Goal: Task Accomplishment & Management: Use online tool/utility

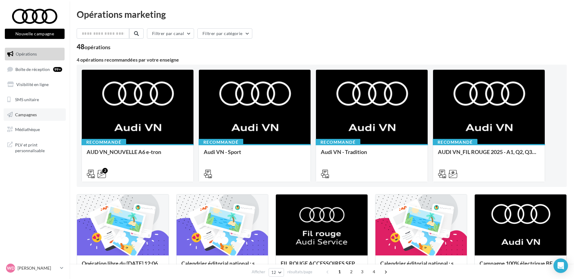
click at [27, 116] on span "Campagnes" at bounding box center [26, 114] width 22 height 5
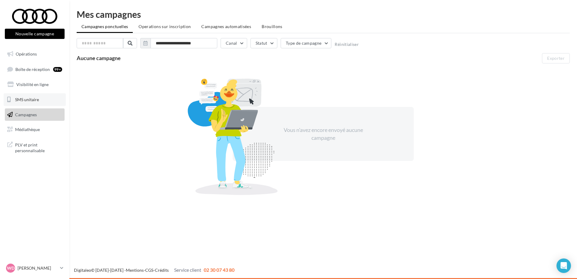
click at [28, 100] on span "SMS unitaire" at bounding box center [27, 99] width 24 height 5
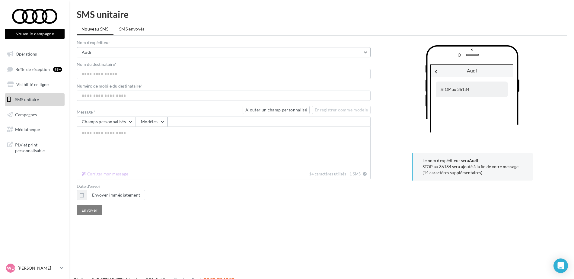
click at [367, 52] on button "Audi" at bounding box center [224, 52] width 294 height 10
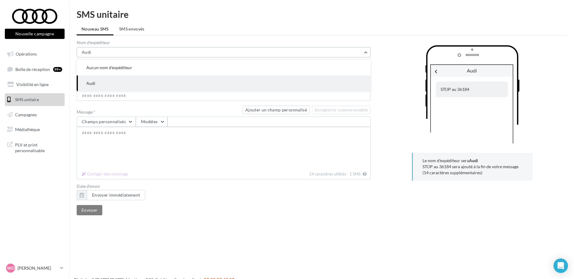
click at [367, 52] on button "Audi" at bounding box center [224, 52] width 294 height 10
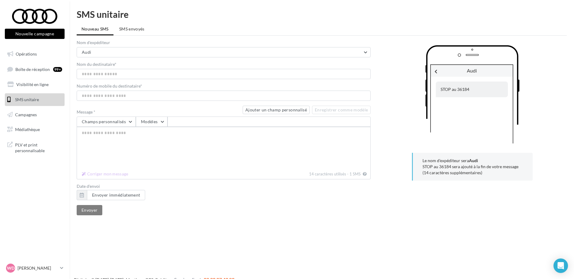
click at [393, 74] on div "Audi STOP au 36184" at bounding box center [472, 96] width 189 height 103
click at [164, 121] on button "Modèles" at bounding box center [152, 121] width 32 height 10
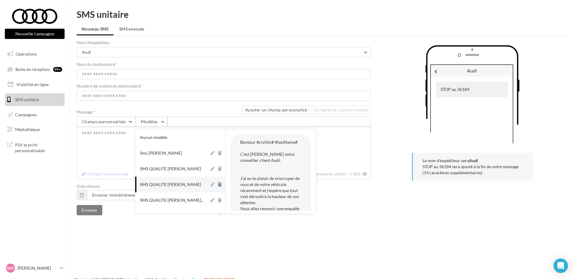
click at [218, 184] on icon at bounding box center [220, 184] width 4 height 4
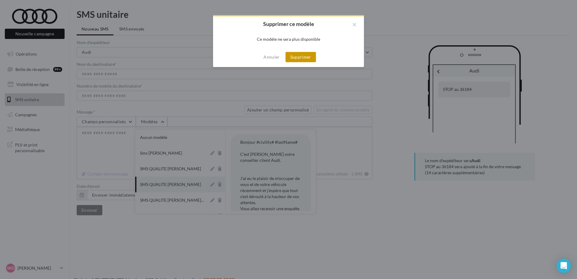
click at [298, 59] on button "Supprimer" at bounding box center [300, 57] width 30 height 10
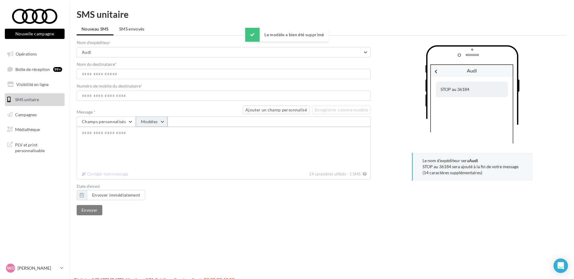
click at [163, 122] on button "Modèles" at bounding box center [152, 121] width 32 height 10
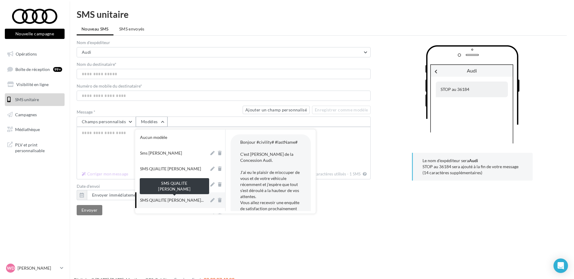
scroll to position [30, 0]
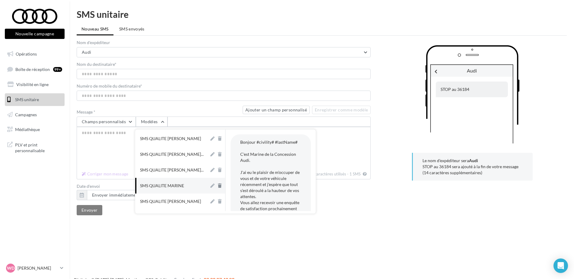
click at [218, 186] on icon at bounding box center [220, 185] width 4 height 4
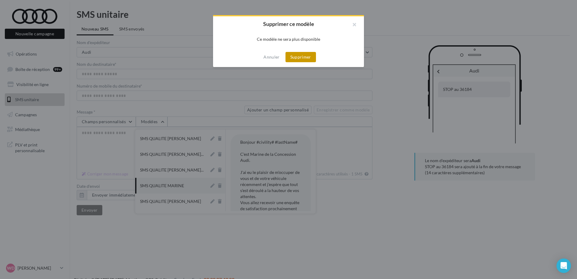
click at [303, 59] on button "Supprimer" at bounding box center [300, 57] width 30 height 10
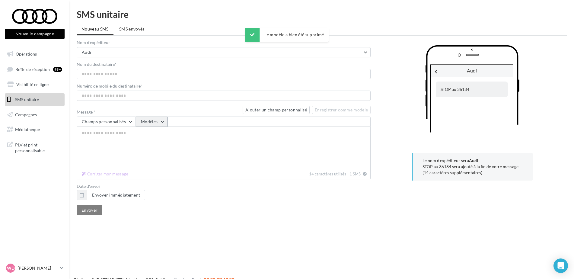
click at [161, 120] on button "Modèles" at bounding box center [152, 121] width 32 height 10
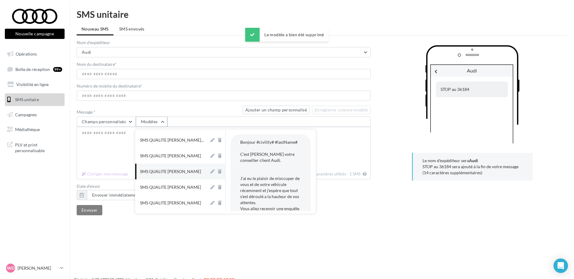
scroll to position [60, 0]
click at [218, 169] on icon at bounding box center [220, 171] width 4 height 4
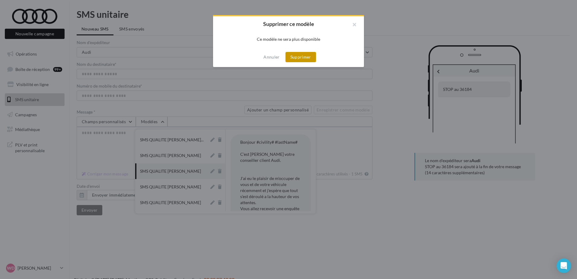
click at [300, 58] on button "Supprimer" at bounding box center [300, 57] width 30 height 10
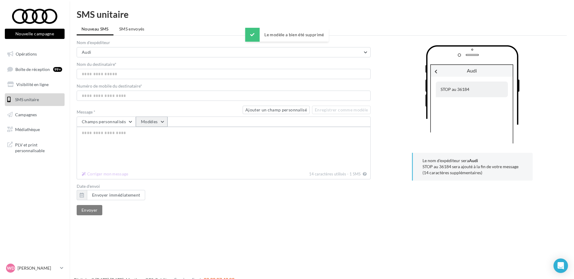
click at [160, 121] on button "Modèles" at bounding box center [152, 121] width 32 height 10
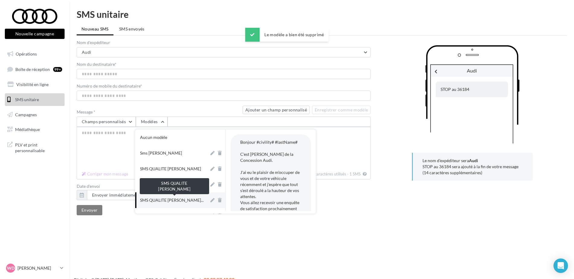
click at [178, 201] on span "SMS QUALITE [PERSON_NAME]..." at bounding box center [172, 200] width 64 height 6
type textarea "**********"
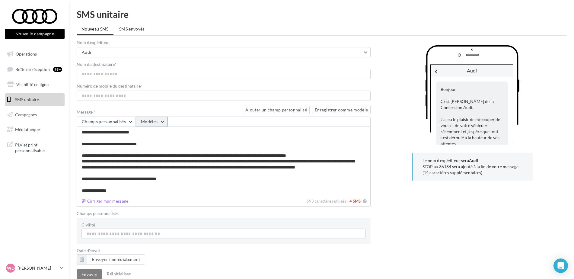
click at [164, 119] on button "Modèles" at bounding box center [152, 121] width 32 height 10
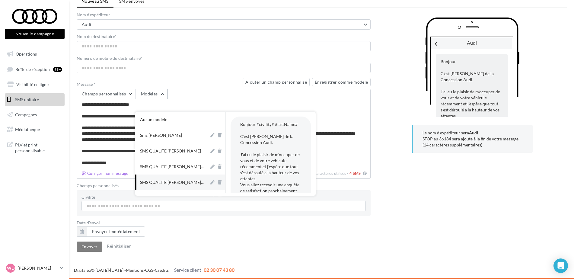
scroll to position [0, 0]
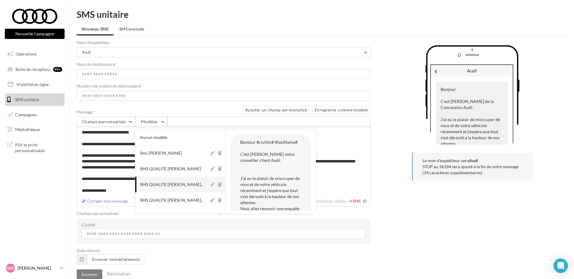
click at [61, 269] on icon at bounding box center [61, 267] width 3 height 5
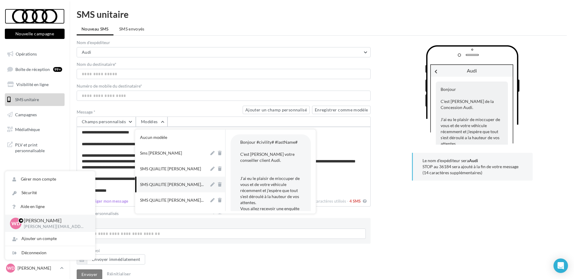
click at [35, 9] on div at bounding box center [35, 16] width 48 height 15
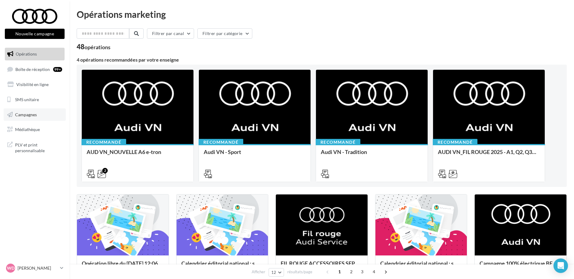
click at [27, 114] on span "Campagnes" at bounding box center [26, 114] width 22 height 5
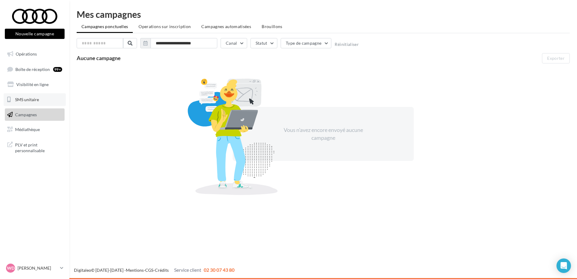
click at [30, 98] on span "SMS unitaire" at bounding box center [27, 99] width 24 height 5
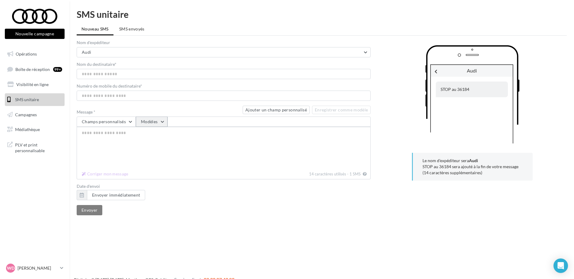
click at [165, 120] on button "Modèles" at bounding box center [152, 121] width 32 height 10
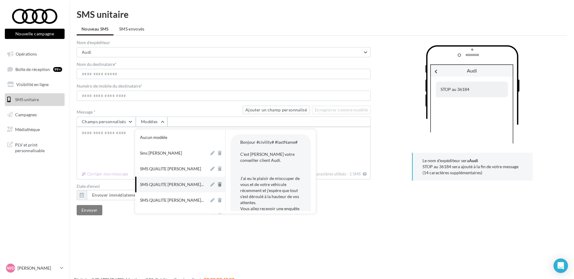
click at [218, 185] on icon at bounding box center [220, 184] width 4 height 4
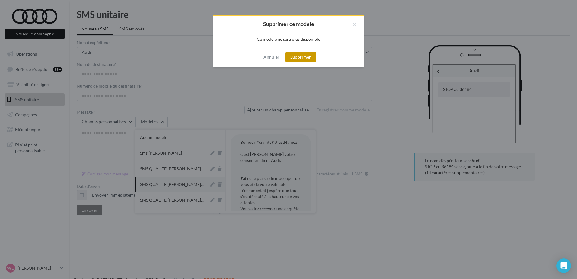
click at [298, 58] on button "Supprimer" at bounding box center [300, 57] width 30 height 10
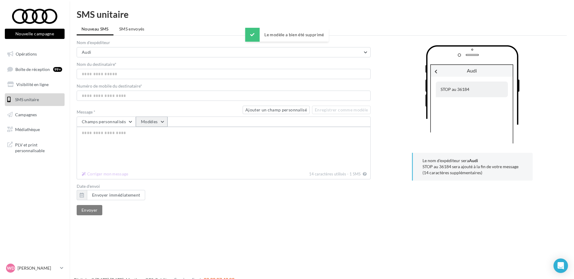
click at [160, 123] on button "Modèles" at bounding box center [152, 121] width 32 height 10
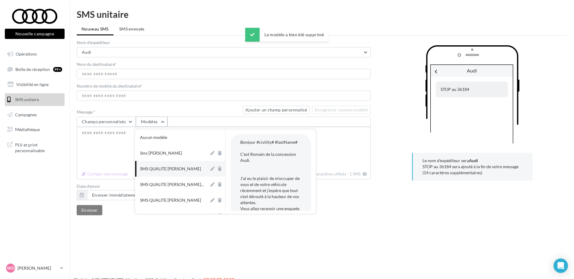
scroll to position [30, 0]
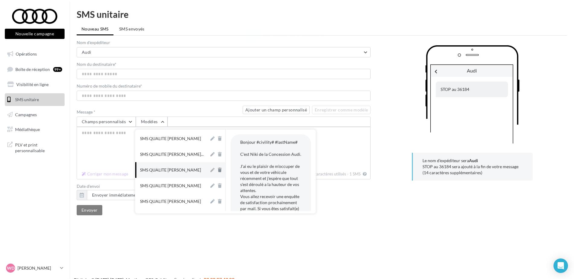
click at [218, 170] on icon at bounding box center [220, 170] width 4 height 4
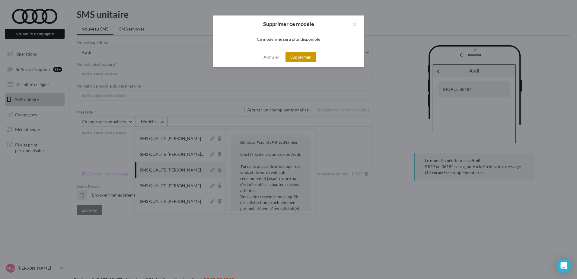
click at [300, 57] on button "Supprimer" at bounding box center [300, 57] width 30 height 10
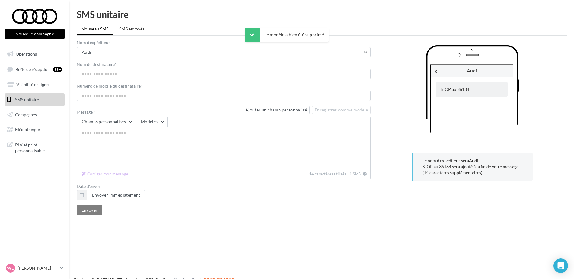
drag, startPoint x: 161, startPoint y: 120, endPoint x: 165, endPoint y: 128, distance: 8.9
click at [161, 120] on button "Modèles" at bounding box center [152, 121] width 32 height 10
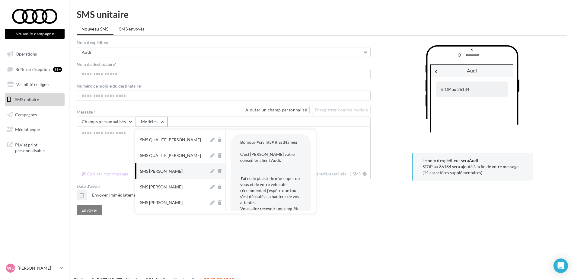
scroll to position [0, 0]
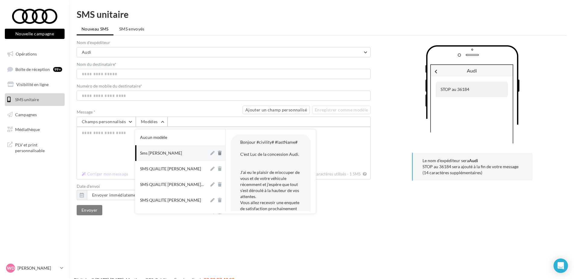
click at [218, 153] on icon at bounding box center [220, 153] width 4 height 4
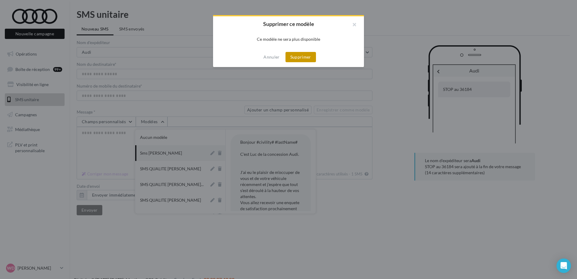
click at [300, 56] on button "Supprimer" at bounding box center [300, 57] width 30 height 10
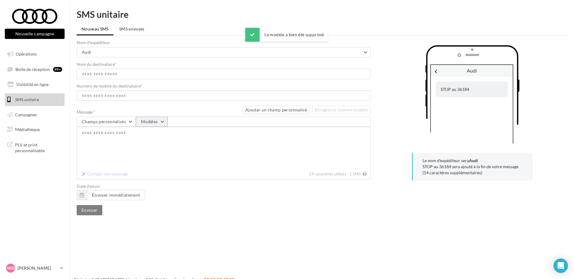
click at [161, 121] on button "Modèles" at bounding box center [152, 121] width 32 height 10
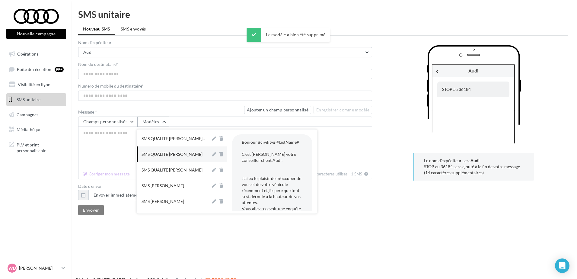
scroll to position [57, 0]
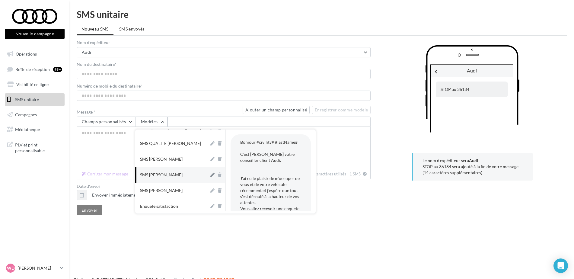
click at [210, 174] on icon at bounding box center [212, 175] width 4 height 4
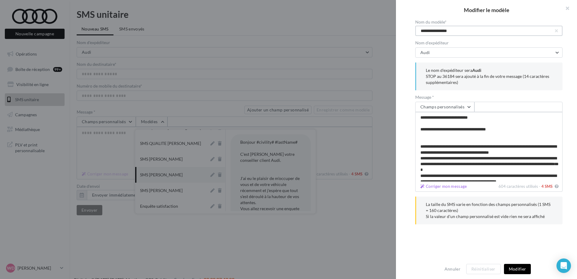
drag, startPoint x: 429, startPoint y: 31, endPoint x: 449, endPoint y: 30, distance: 19.6
click at [449, 30] on input "**********" at bounding box center [488, 31] width 147 height 10
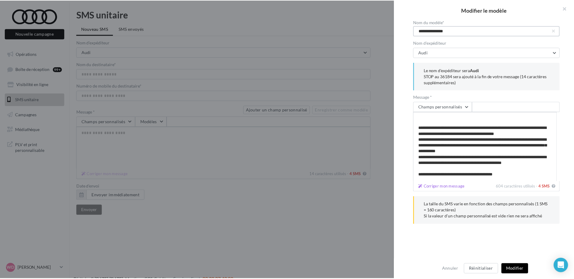
scroll to position [29, 0]
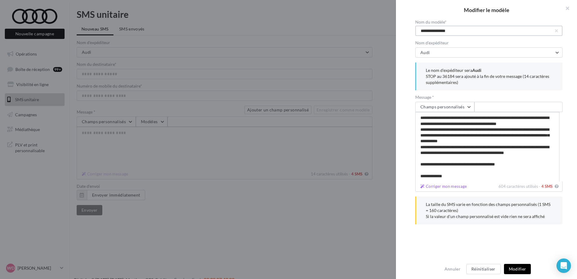
type input "**********"
click at [524, 269] on button "Modifier" at bounding box center [517, 269] width 27 height 10
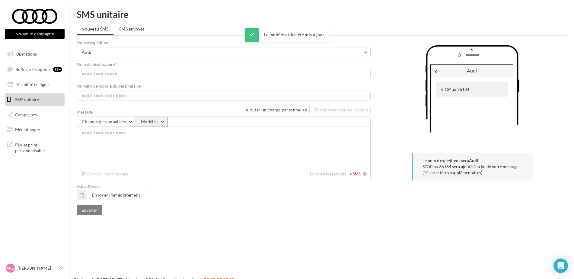
click at [163, 121] on button "Modèles" at bounding box center [152, 121] width 32 height 10
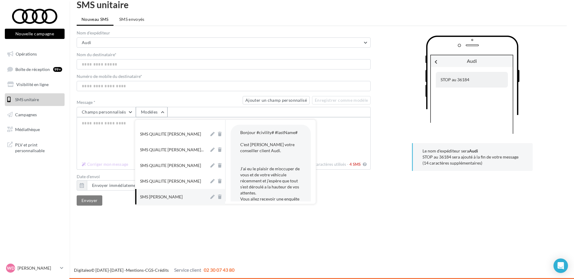
scroll to position [0, 0]
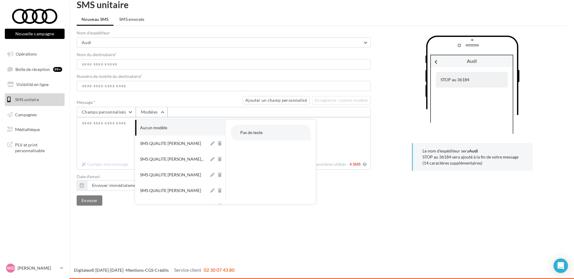
click at [390, 242] on div "Nouvelle campagne Nouvelle campagne Opérations Boîte de réception 99+ Visibilit…" at bounding box center [287, 139] width 574 height 279
